Goal: Task Accomplishment & Management: Use online tool/utility

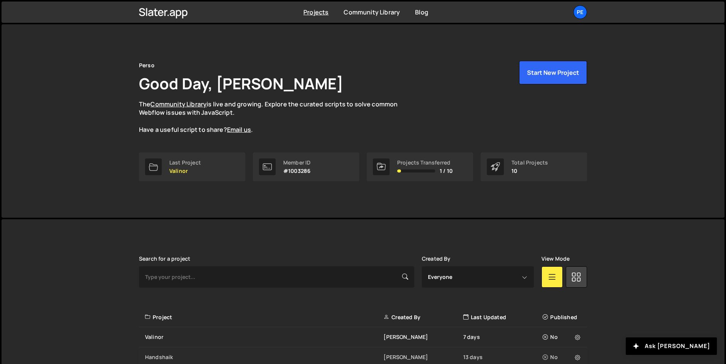
click at [160, 353] on div "Handshaik" at bounding box center [264, 357] width 238 height 8
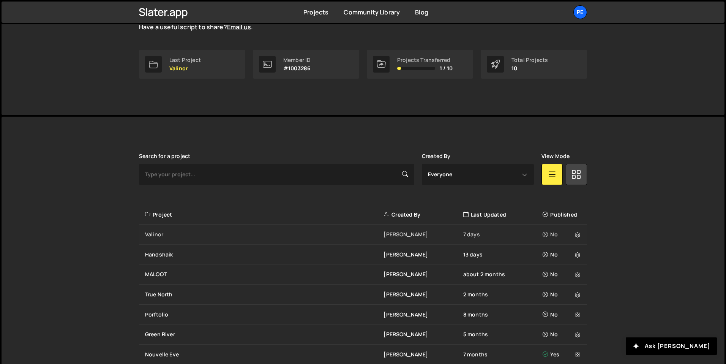
scroll to position [103, 0]
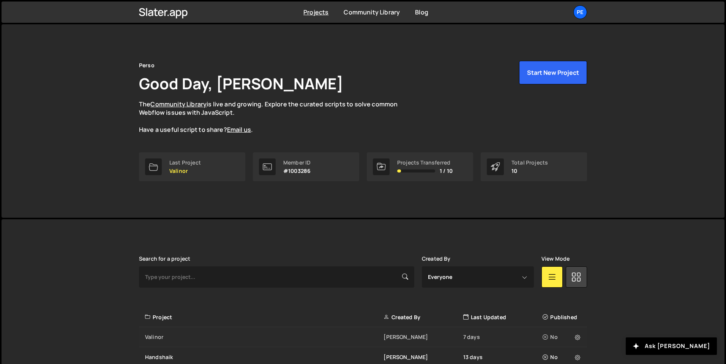
click at [162, 327] on div "[PERSON_NAME] 7 days No" at bounding box center [363, 337] width 448 height 20
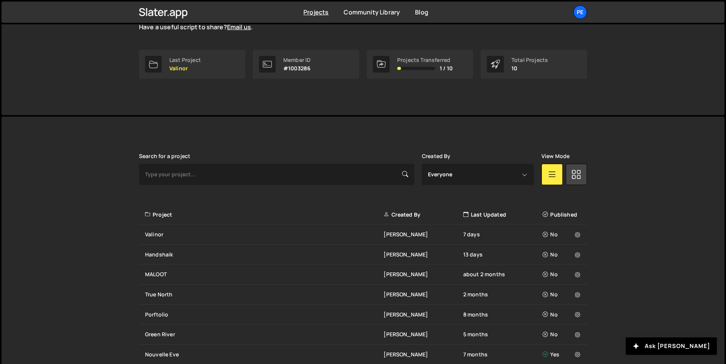
scroll to position [103, 0]
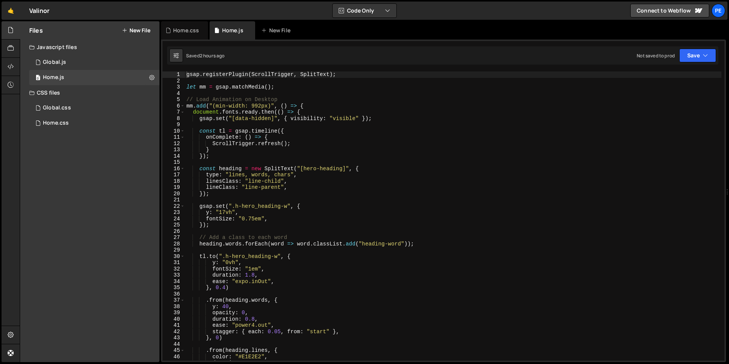
click at [74, 124] on div "Home.css 0" at bounding box center [94, 122] width 130 height 15
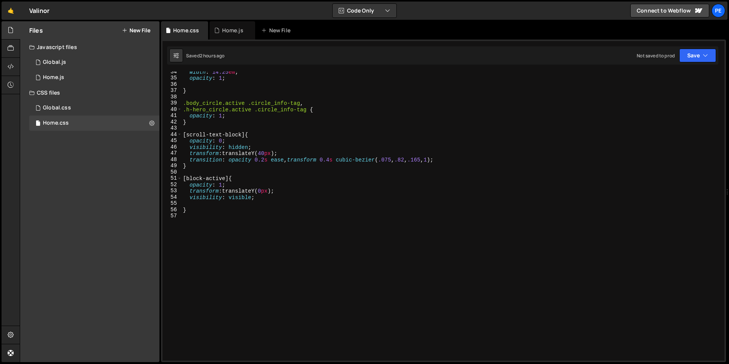
scroll to position [210, 0]
click at [198, 127] on div "width : 14.25 em ; opacity : 1 ; } .body_circle.active .circle_info-tag , .h-he…" at bounding box center [452, 220] width 540 height 302
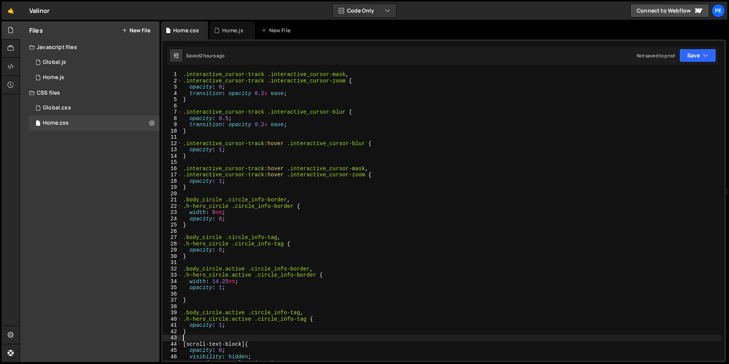
scroll to position [131, 0]
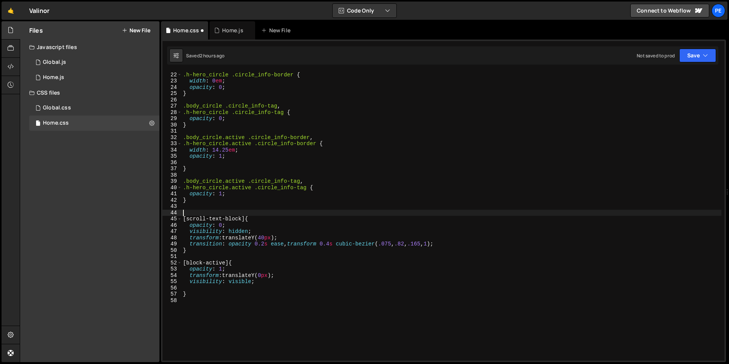
paste textarea "@media (max-width: 768px) {"
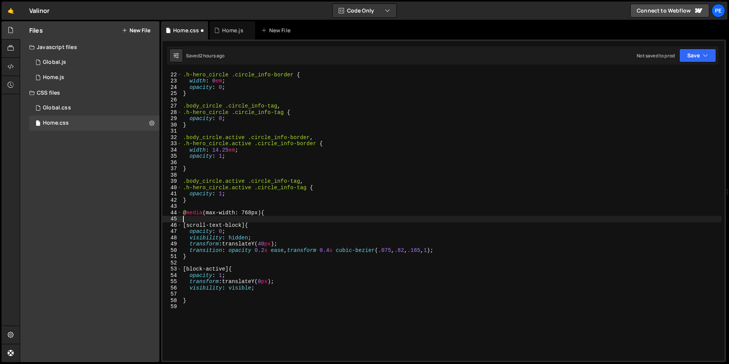
click at [217, 213] on div ".body_circle .circle_info-border , .h-hero_circle .circle_info-border { width :…" at bounding box center [452, 216] width 540 height 302
click at [254, 212] on div ".body_circle .circle_info-border , .h-hero_circle .circle_info-border { width :…" at bounding box center [452, 216] width 540 height 302
type textarea "@media (max-width: 991px) {"
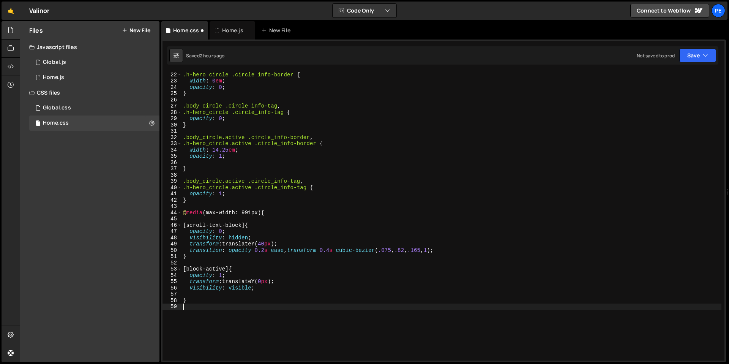
click at [202, 305] on div ".body_circle .circle_info-border , .h-hero_circle .circle_info-border { width :…" at bounding box center [452, 216] width 540 height 302
type textarea "}"
click at [231, 33] on div "Home.js" at bounding box center [232, 31] width 21 height 8
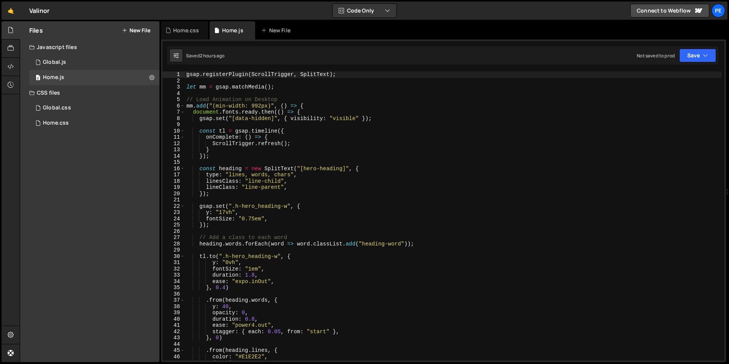
type textarea "let mm = gsap.matchMedia();"
click at [292, 88] on div "gsap . registerPlugin ( ScrollTrigger , SplitText ) ; let mm = gsap . matchMedi…" at bounding box center [453, 222] width 537 height 302
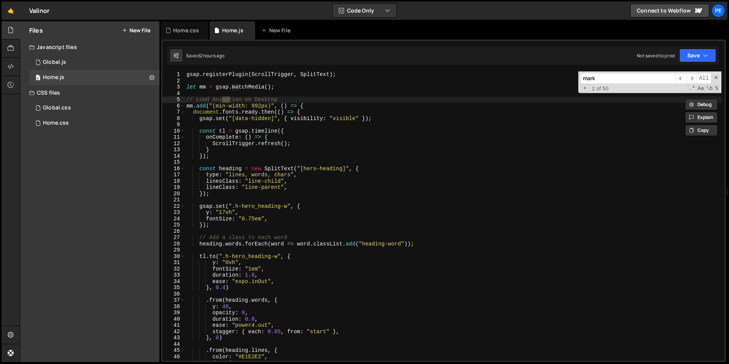
scroll to position [1134, 0]
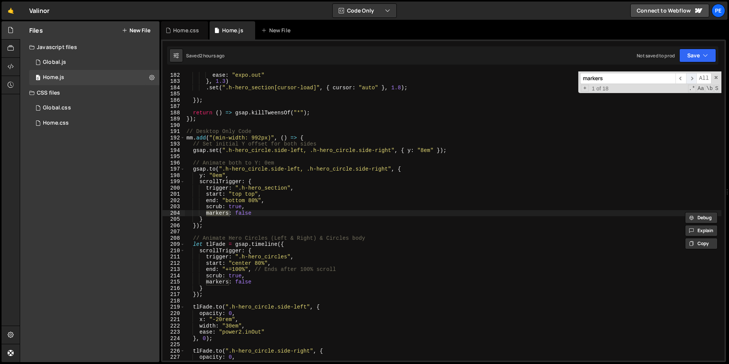
type input "markers"
click at [692, 81] on span "​" at bounding box center [691, 78] width 11 height 11
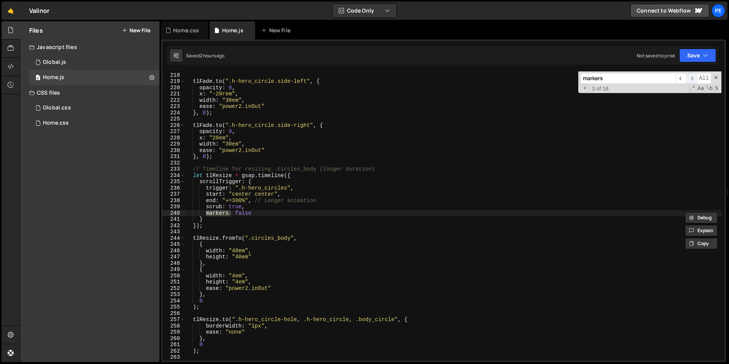
click at [693, 81] on span "​" at bounding box center [691, 78] width 11 height 11
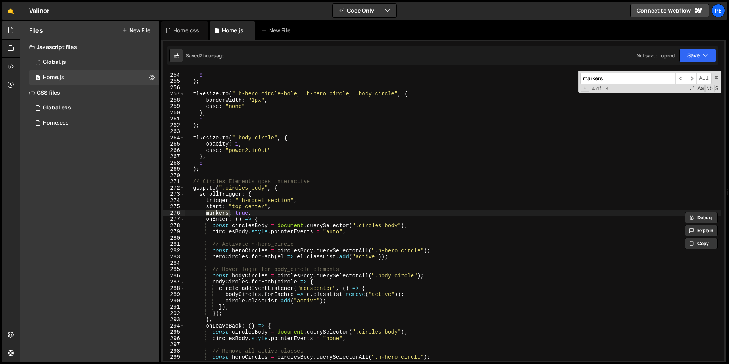
click at [244, 213] on div "} , 0 ) ; tlResize . to ( ".h-hero_circle-hole, .h-hero_circle, .body_circle" ,…" at bounding box center [453, 217] width 537 height 302
click at [243, 213] on div "} , 0 ) ; tlResize . to ( ".h-hero_circle-hole, .h-hero_circle, .body_circle" ,…" at bounding box center [453, 217] width 537 height 302
type textarea "markers: false,"
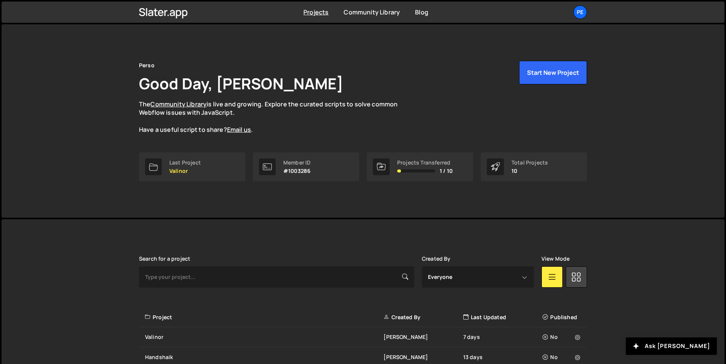
click at [158, 353] on div "Handshaik" at bounding box center [264, 357] width 238 height 8
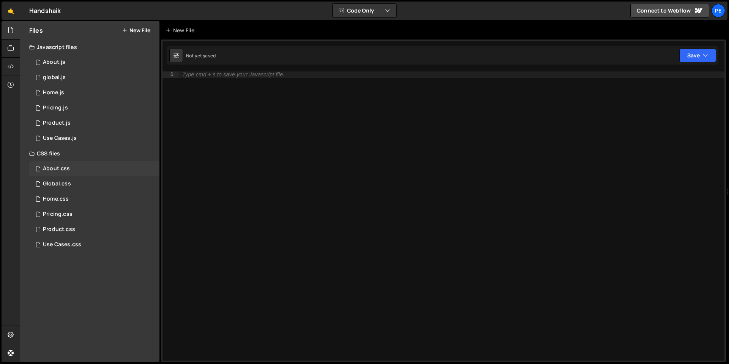
click at [93, 161] on div "About.css 0" at bounding box center [94, 168] width 130 height 15
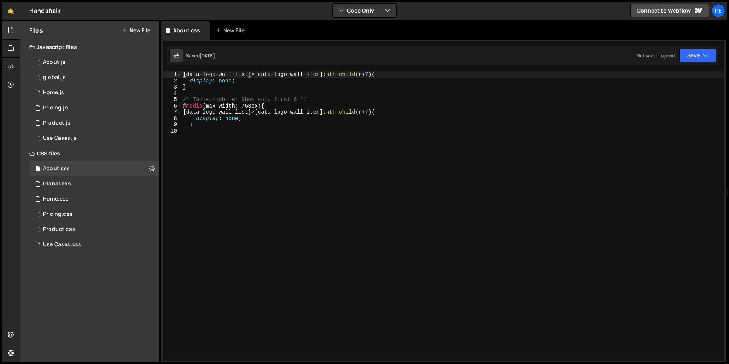
click at [272, 106] on div "[ data-logo-wall-list ]>[ data-logo-wall-item ] :nth-child ( n + 7 ) { display …" at bounding box center [453, 222] width 543 height 302
type textarea "@media (max-width: 768px) { [data-logo-wall-list]>[data-logo-wall-item]:nth-chi…"
